Goal: Task Accomplishment & Management: Complete application form

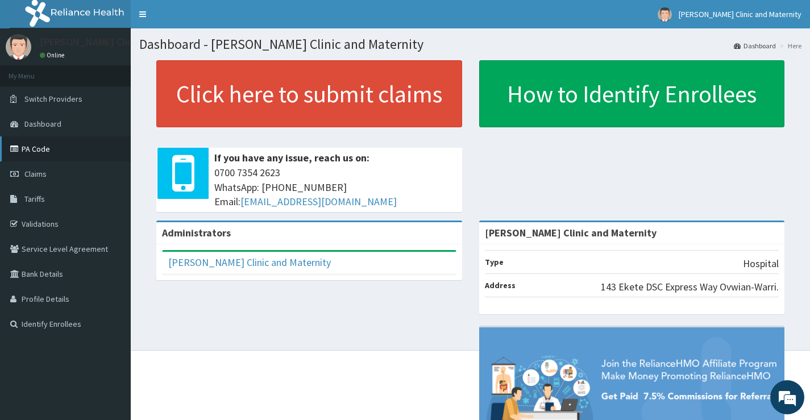
click at [35, 145] on link "PA Code" at bounding box center [65, 148] width 131 height 25
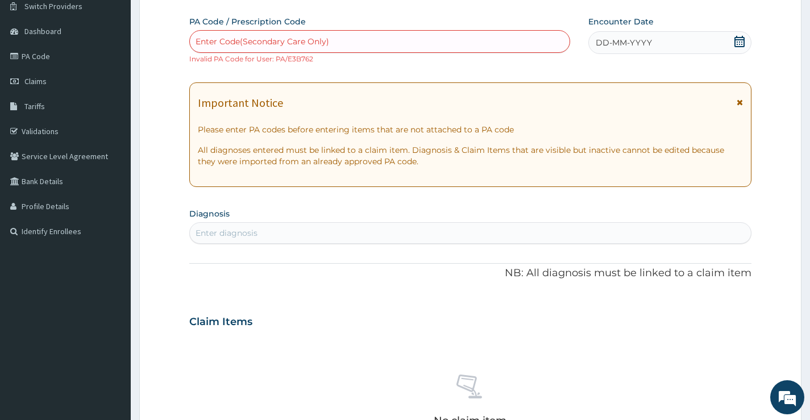
click at [232, 230] on div "Enter diagnosis" at bounding box center [226, 232] width 62 height 11
type input "p"
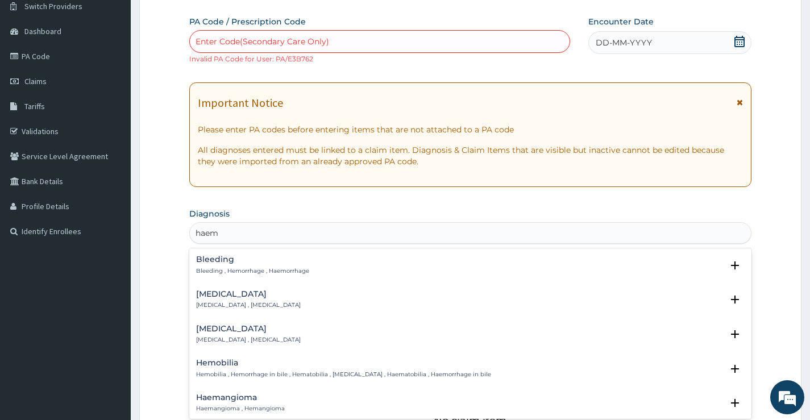
type input "haemo"
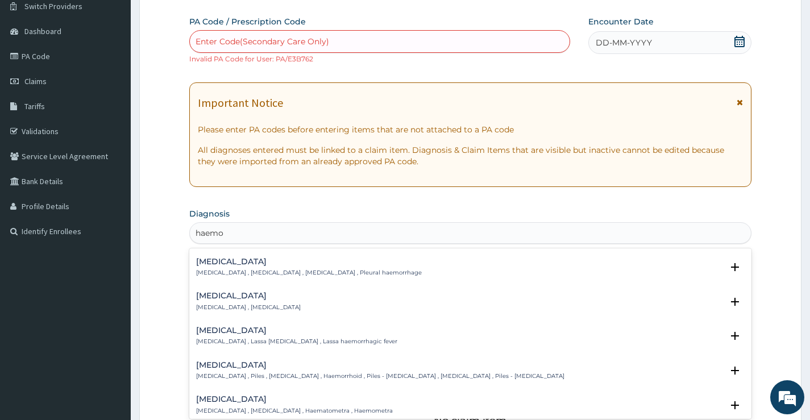
scroll to position [227, 0]
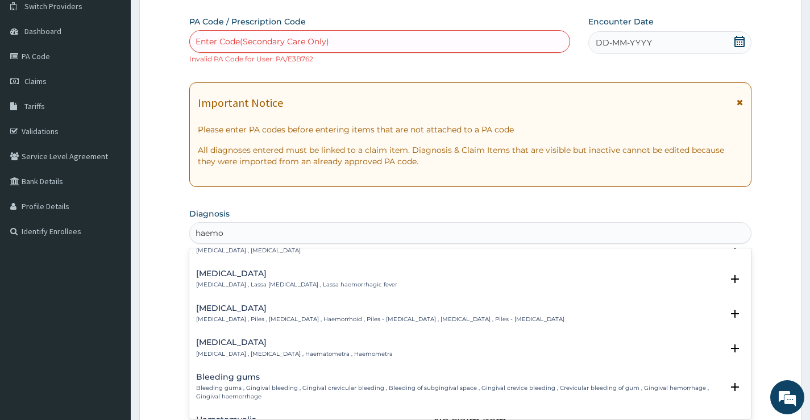
click at [262, 309] on h4 "[MEDICAL_DATA]" at bounding box center [380, 308] width 368 height 9
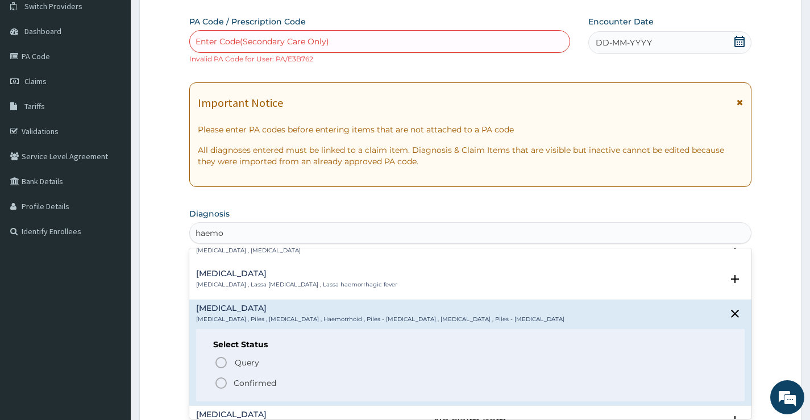
click at [230, 378] on span "Confirmed" at bounding box center [470, 383] width 513 height 14
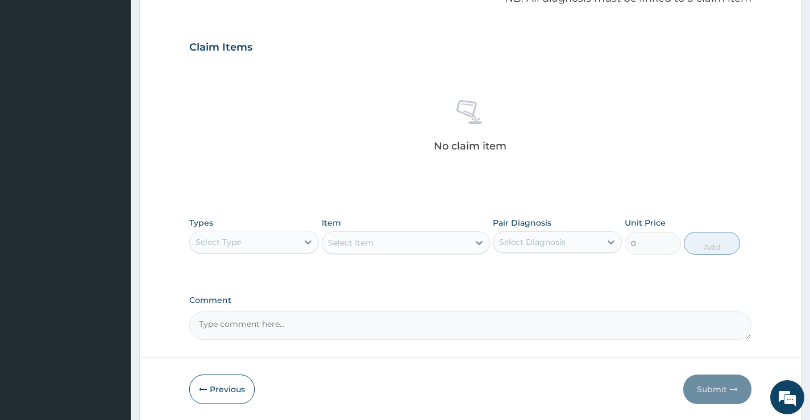
scroll to position [377, 0]
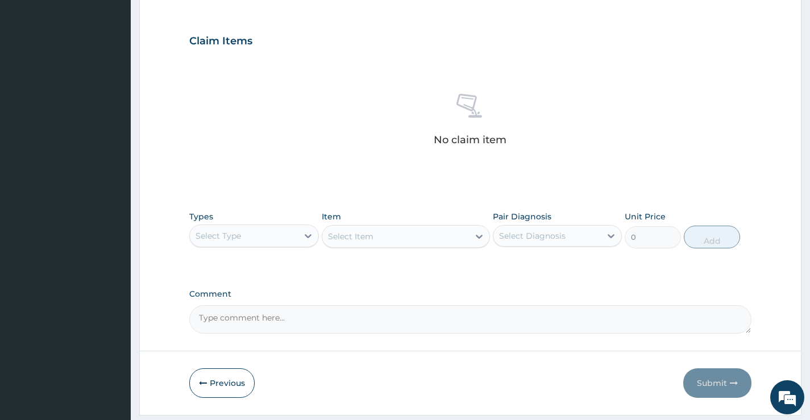
click at [291, 230] on div "Select Type" at bounding box center [243, 236] width 107 height 18
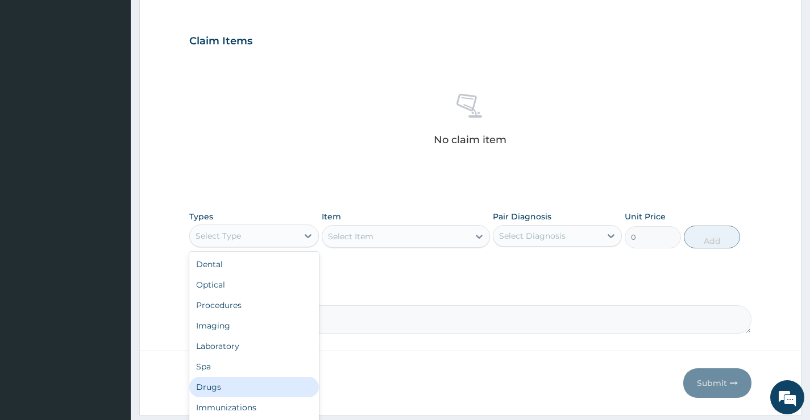
click at [220, 387] on div "Drugs" at bounding box center [253, 387] width 129 height 20
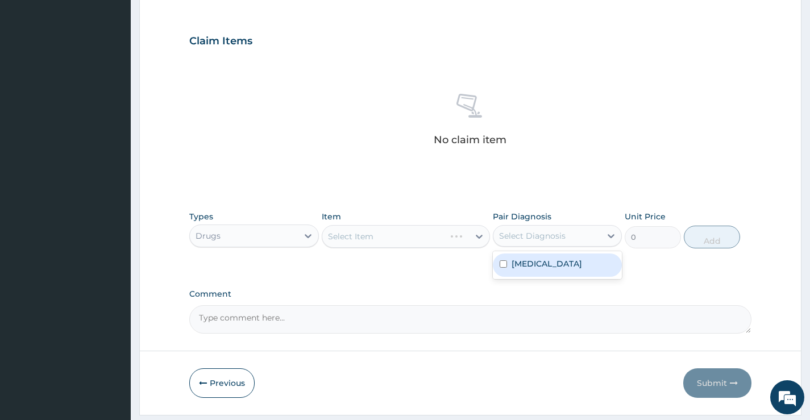
click at [544, 232] on div "Select Diagnosis" at bounding box center [532, 235] width 66 height 11
click at [542, 271] on div "[MEDICAL_DATA]" at bounding box center [557, 264] width 129 height 23
checkbox input "true"
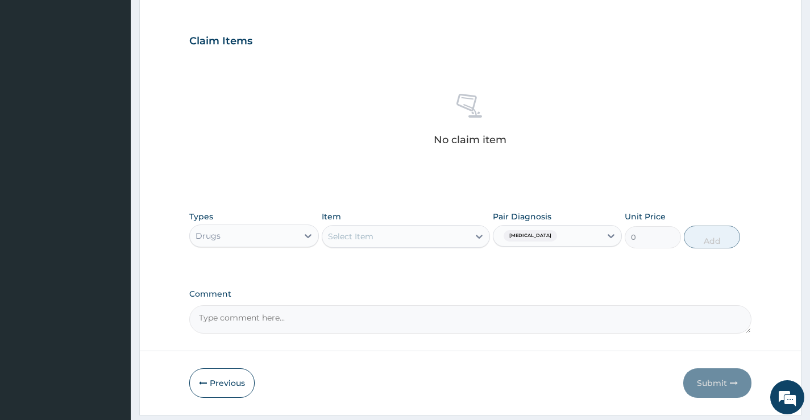
click at [379, 240] on div "Select Item" at bounding box center [395, 236] width 147 height 18
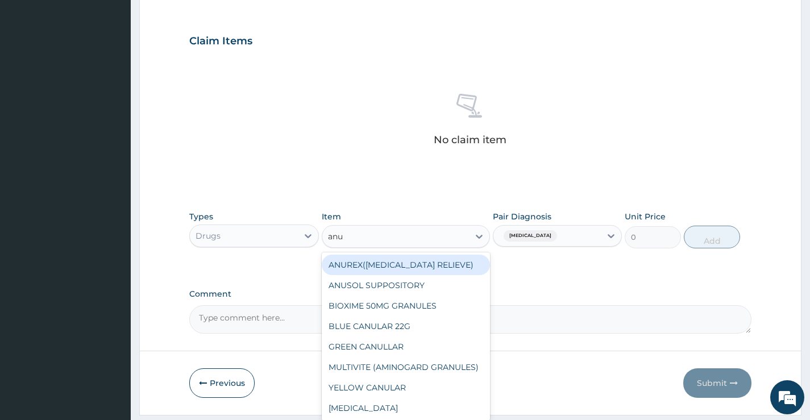
type input "anus"
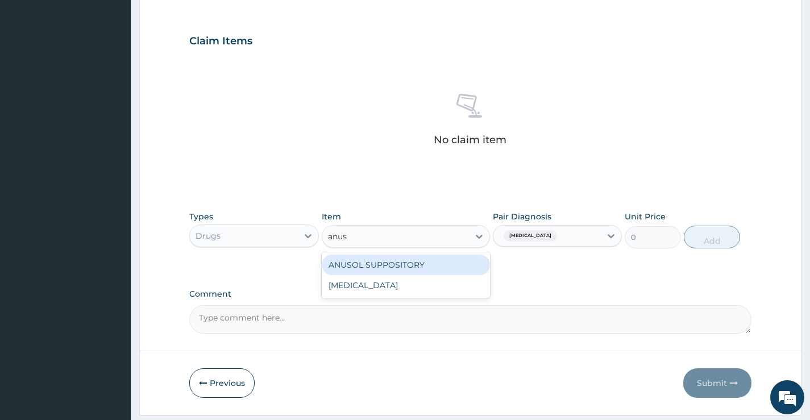
click at [399, 269] on div "ANUSOL SUPPOSITORY" at bounding box center [406, 265] width 169 height 20
type input "1200"
